Goal: Task Accomplishment & Management: Manage account settings

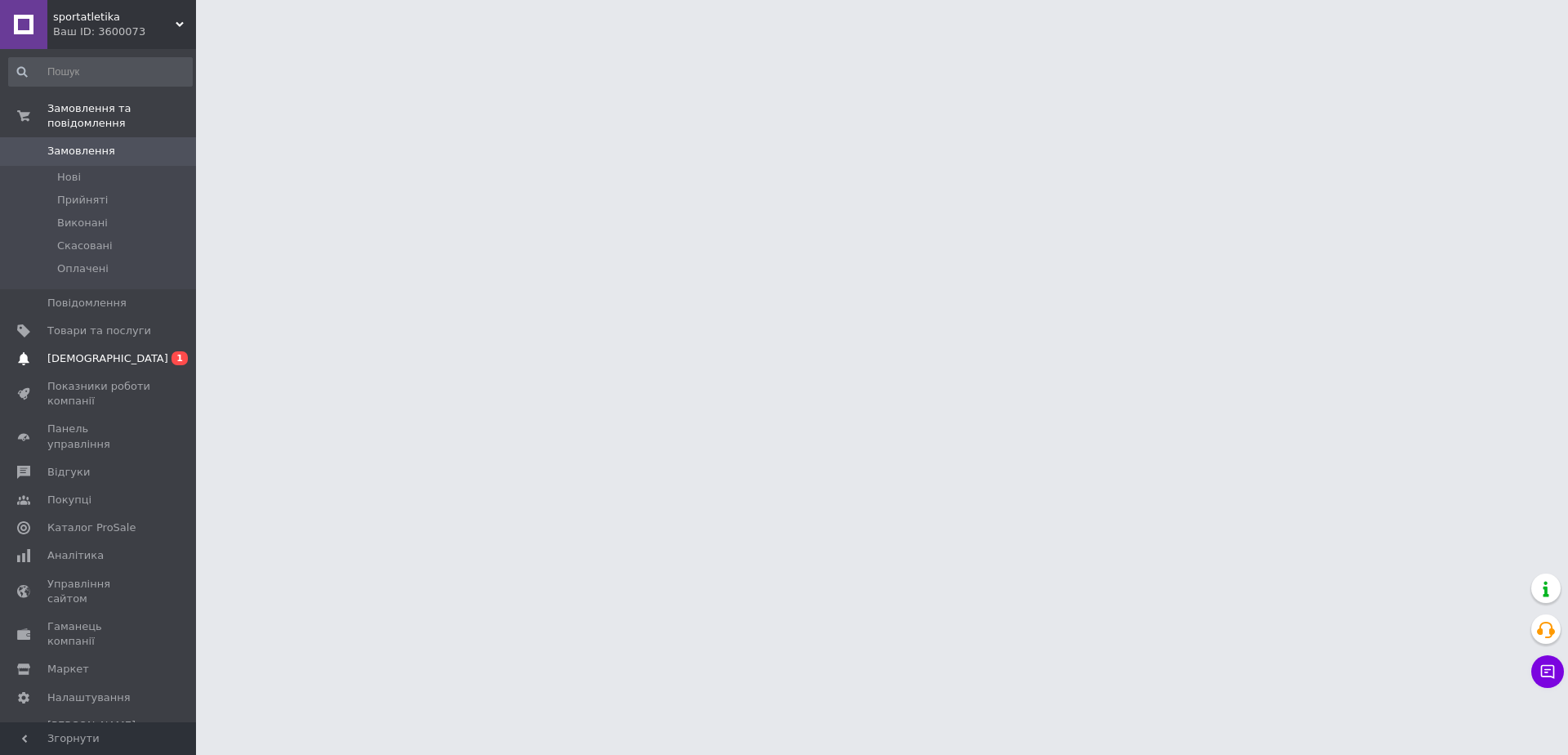
click at [91, 351] on span "[DEMOGRAPHIC_DATA]" at bounding box center [107, 358] width 121 height 14
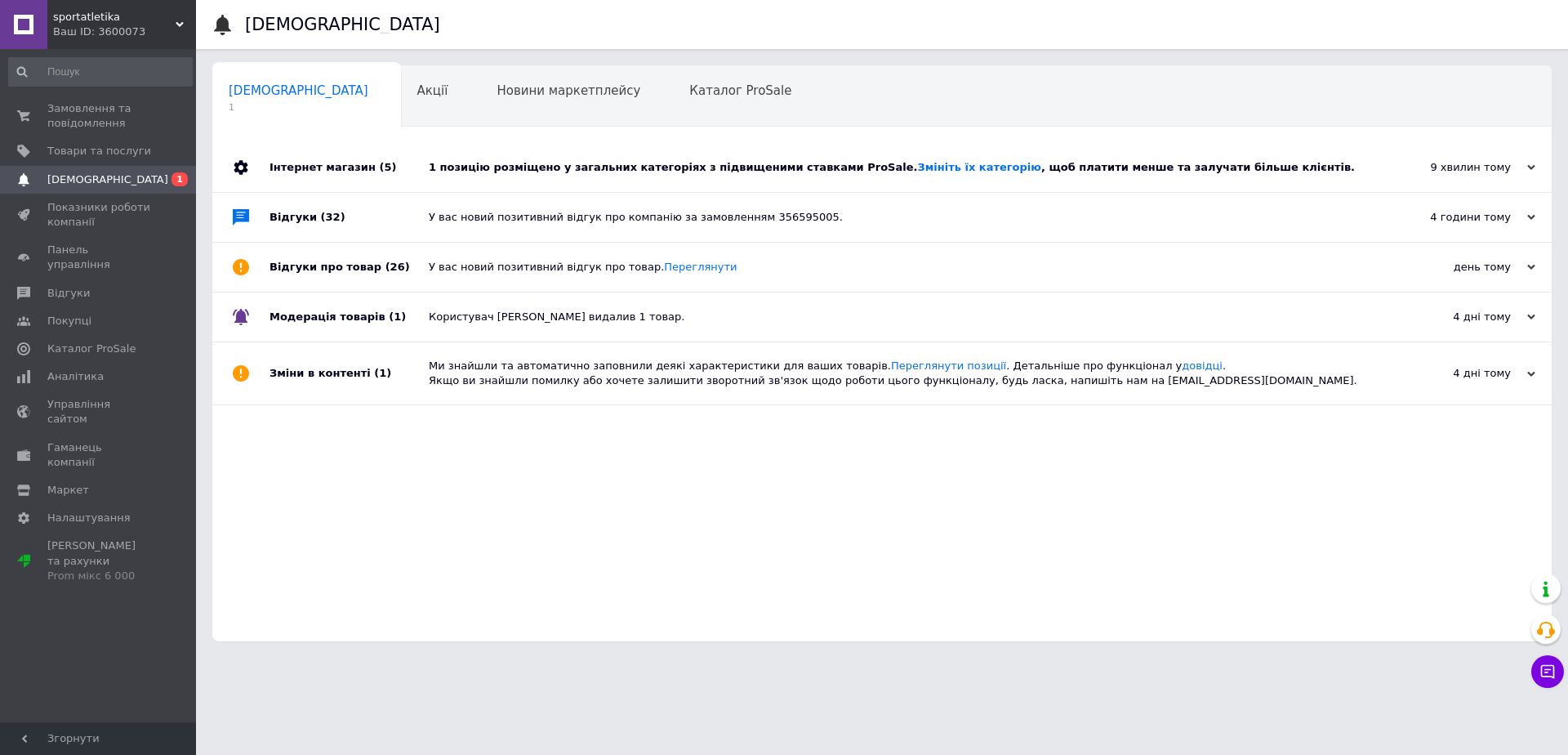
click at [628, 170] on div "1 позицію розміщено у загальних категоріях з підвищеними ставками ProSale. Змін…" at bounding box center [900, 166] width 943 height 14
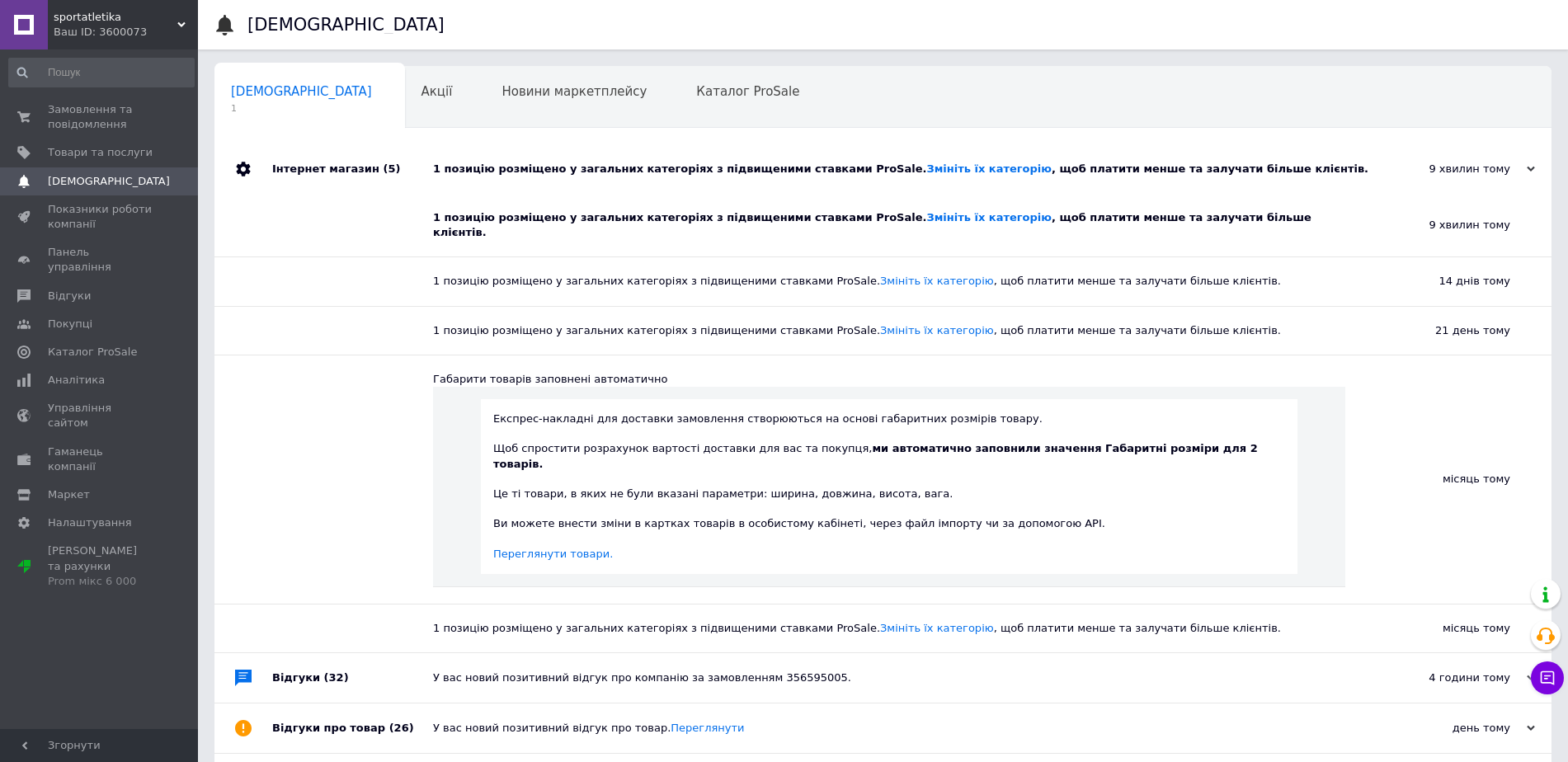
click at [630, 172] on div "1 позицію розміщено у загальних категоріях з підвищеними ставками ProSale. Змін…" at bounding box center [902, 168] width 937 height 14
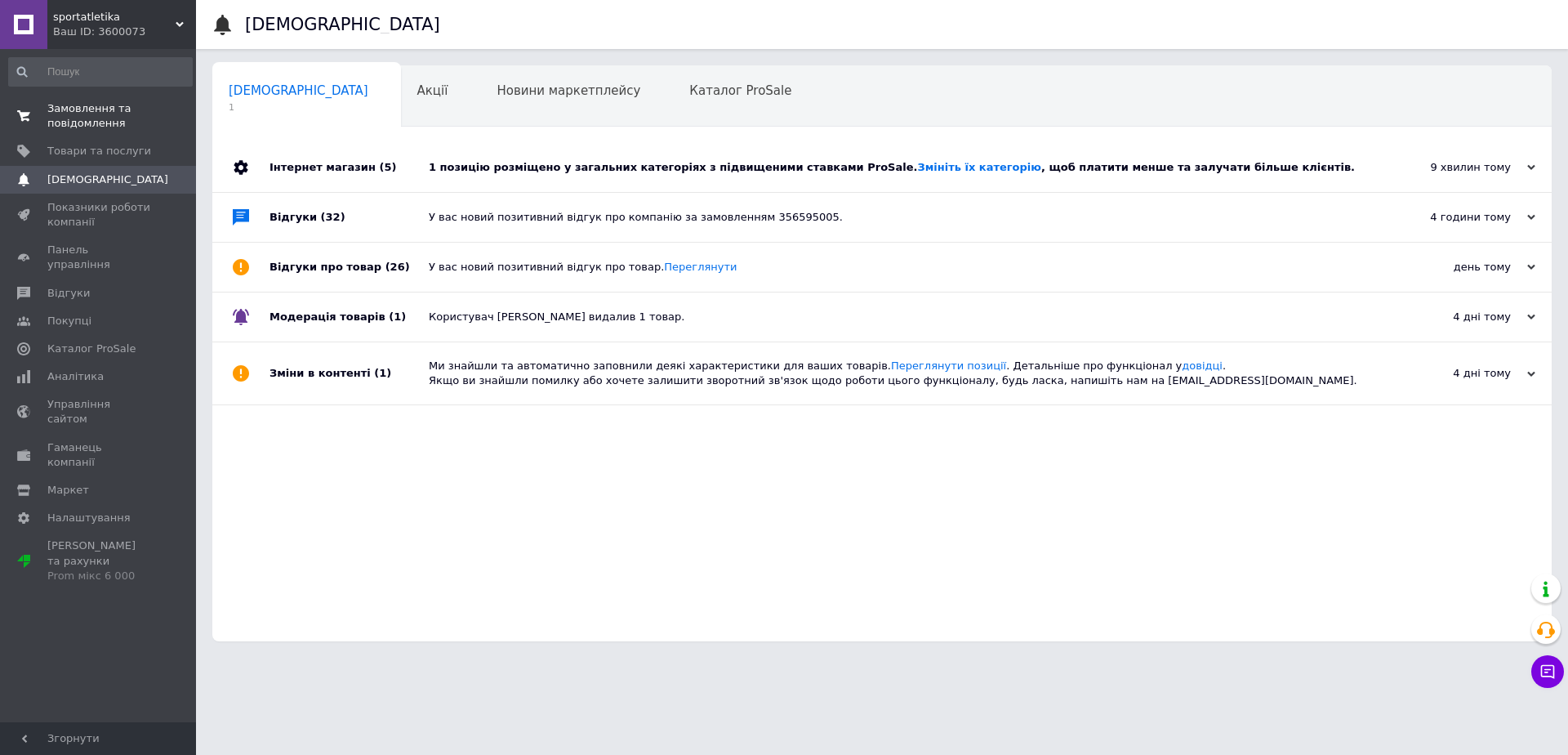
click at [70, 123] on span "Замовлення та повідомлення" at bounding box center [99, 116] width 104 height 29
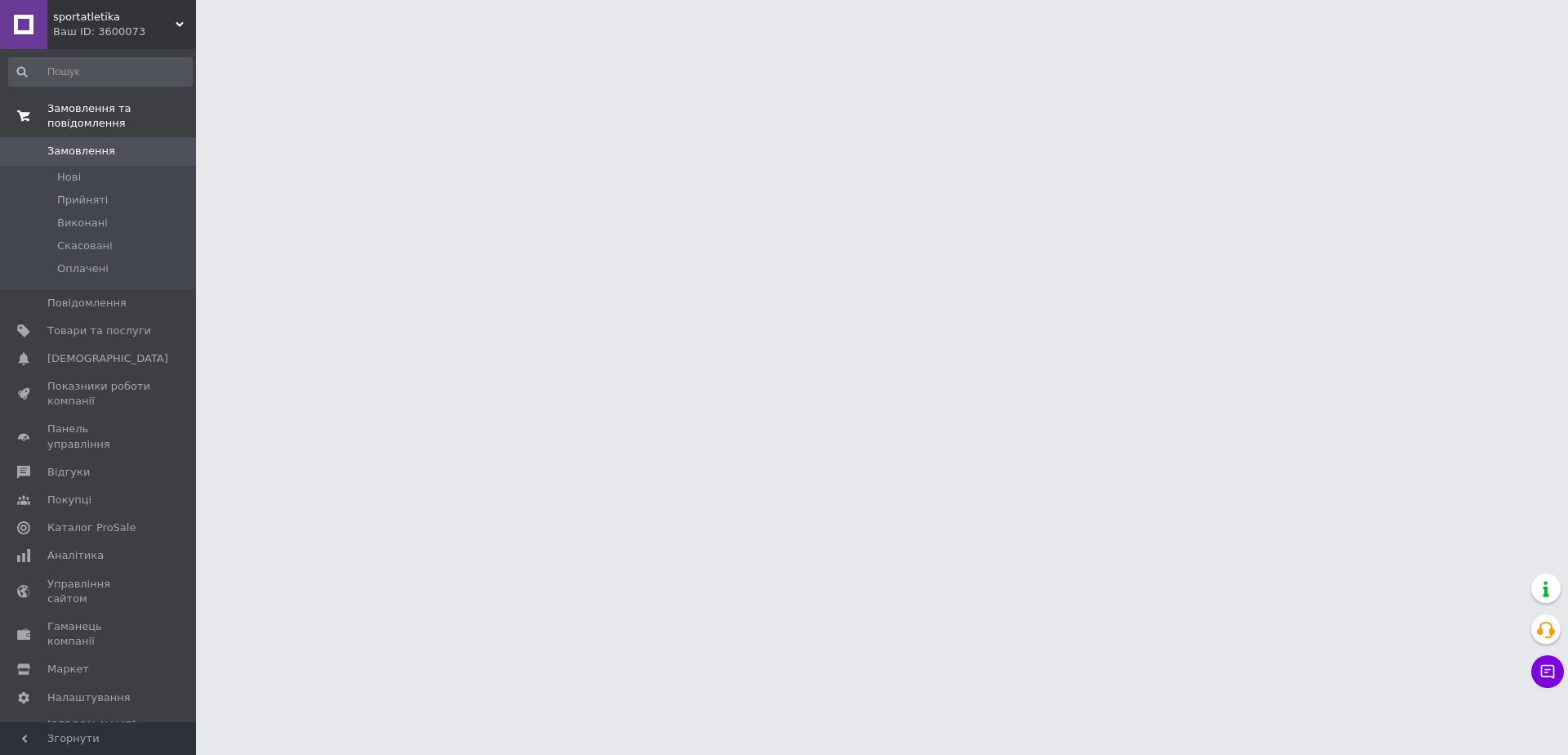
click at [99, 108] on span "Замовлення та повідомлення" at bounding box center [122, 116] width 148 height 29
